Goal: Find specific page/section: Find specific page/section

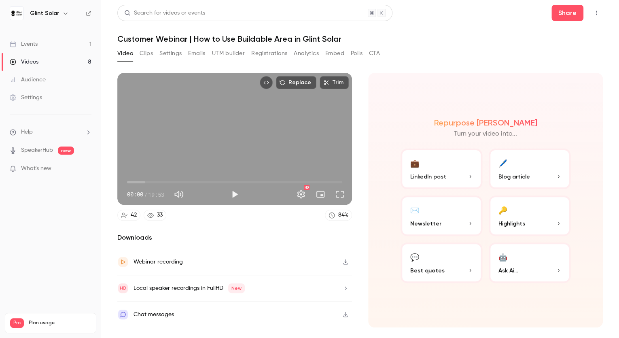
click at [272, 55] on button "Registrations" at bounding box center [269, 53] width 36 height 13
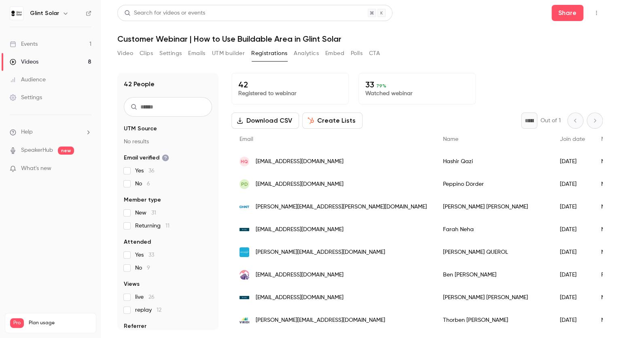
click at [37, 44] on div "Events" at bounding box center [24, 44] width 28 height 8
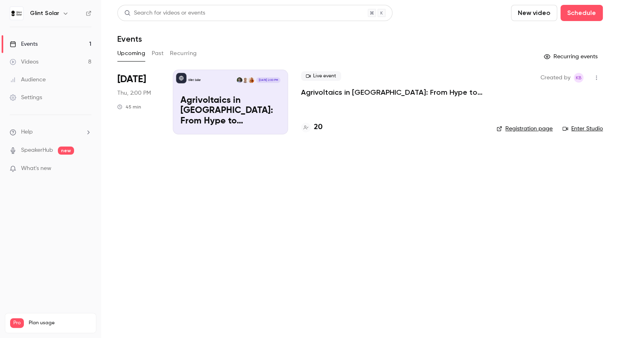
click at [35, 44] on div "Events" at bounding box center [24, 44] width 28 height 8
click at [158, 55] on button "Past" at bounding box center [158, 53] width 12 height 13
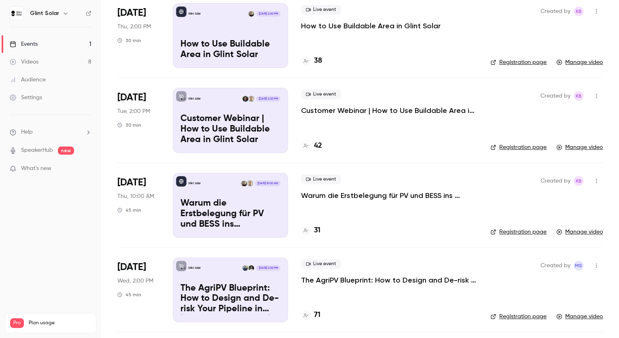
scroll to position [32, 0]
